Goal: Transaction & Acquisition: Purchase product/service

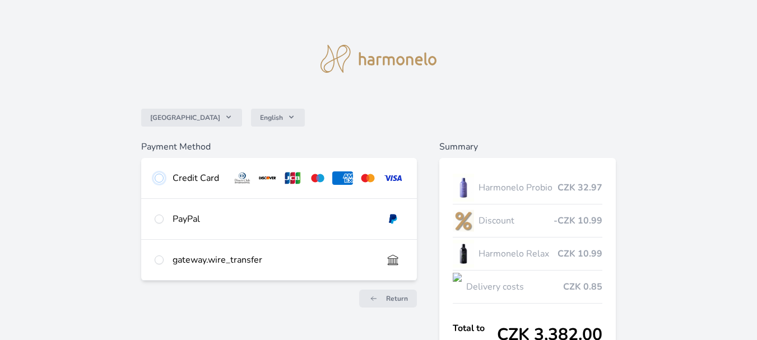
click at [156, 178] on input "radio" at bounding box center [159, 178] width 9 height 9
radio input "true"
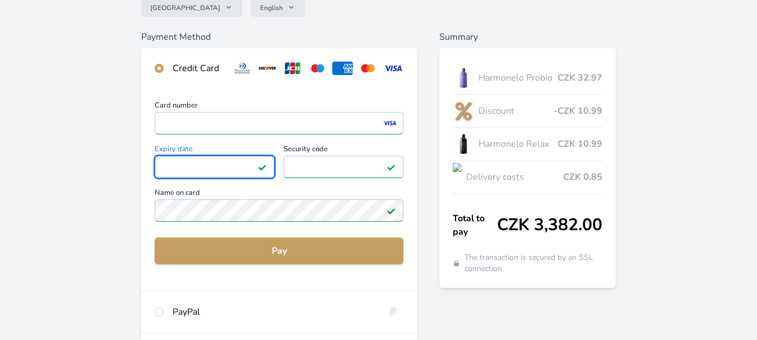
scroll to position [112, 0]
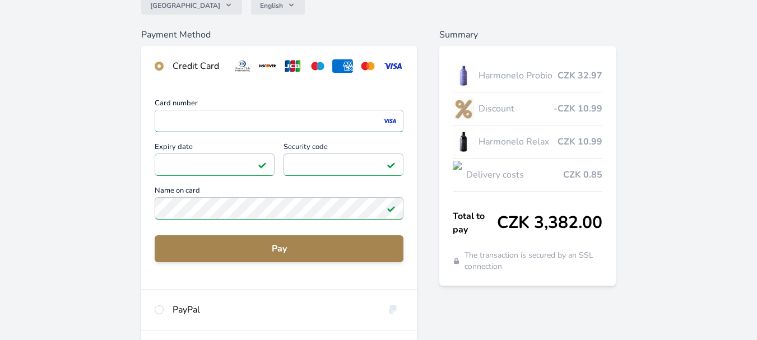
click at [276, 250] on span "Pay" at bounding box center [279, 248] width 231 height 13
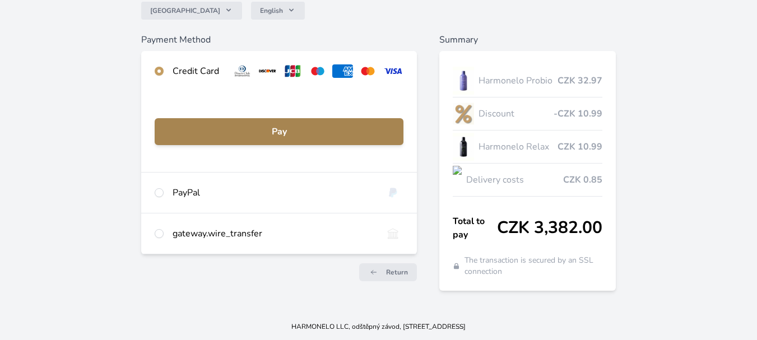
scroll to position [107, 0]
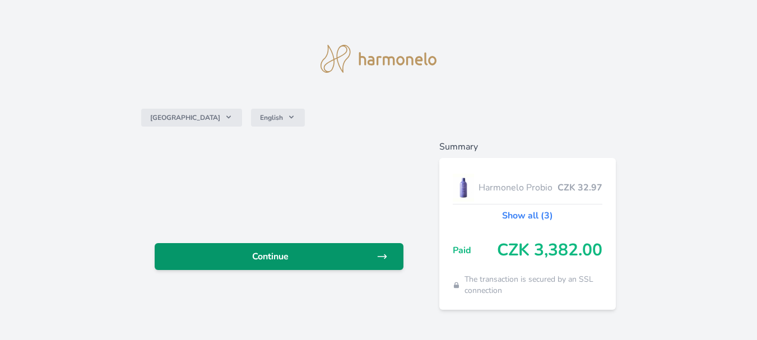
click at [269, 257] on span "Continue" at bounding box center [270, 256] width 213 height 13
